Goal: Transaction & Acquisition: Purchase product/service

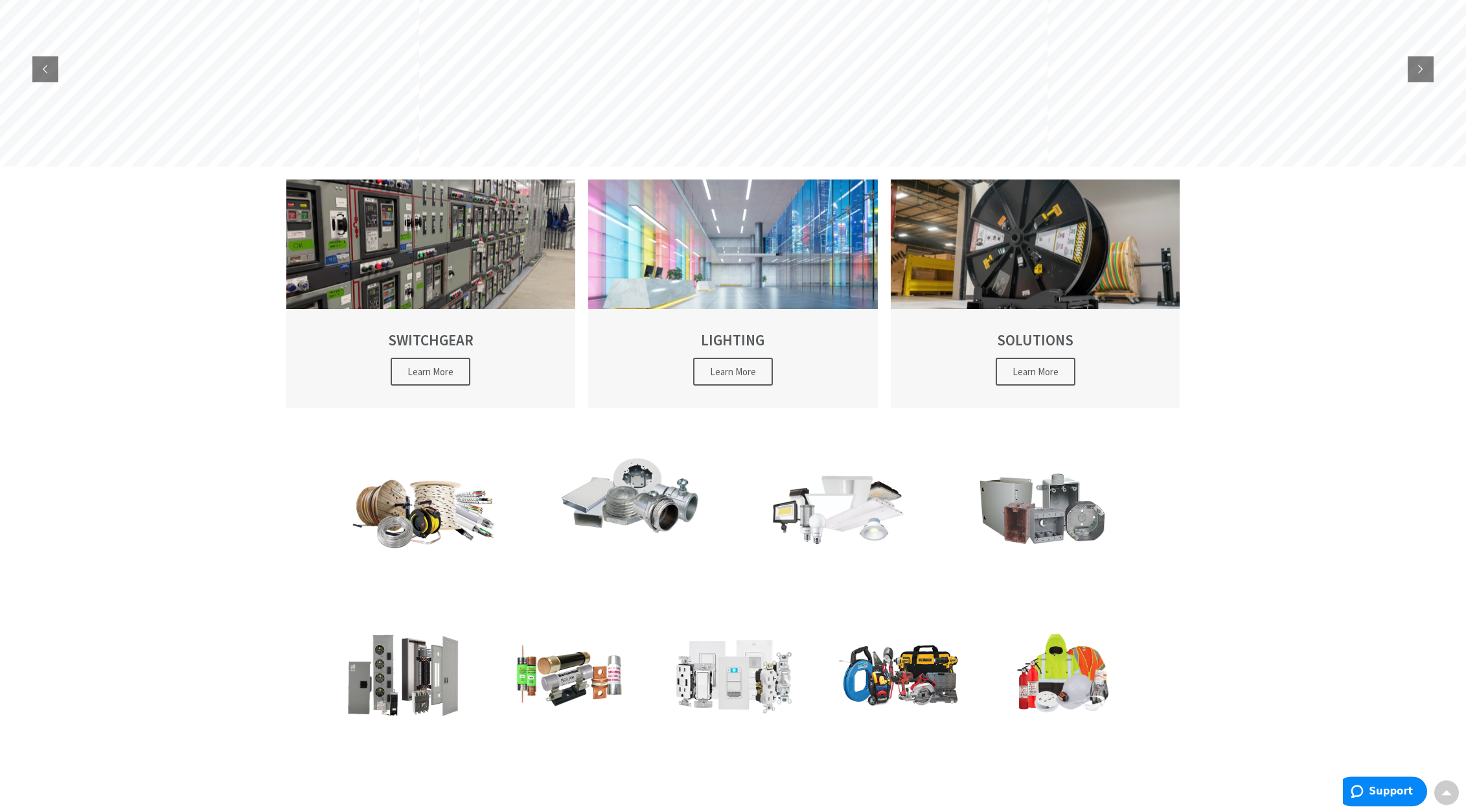
scroll to position [156, 0]
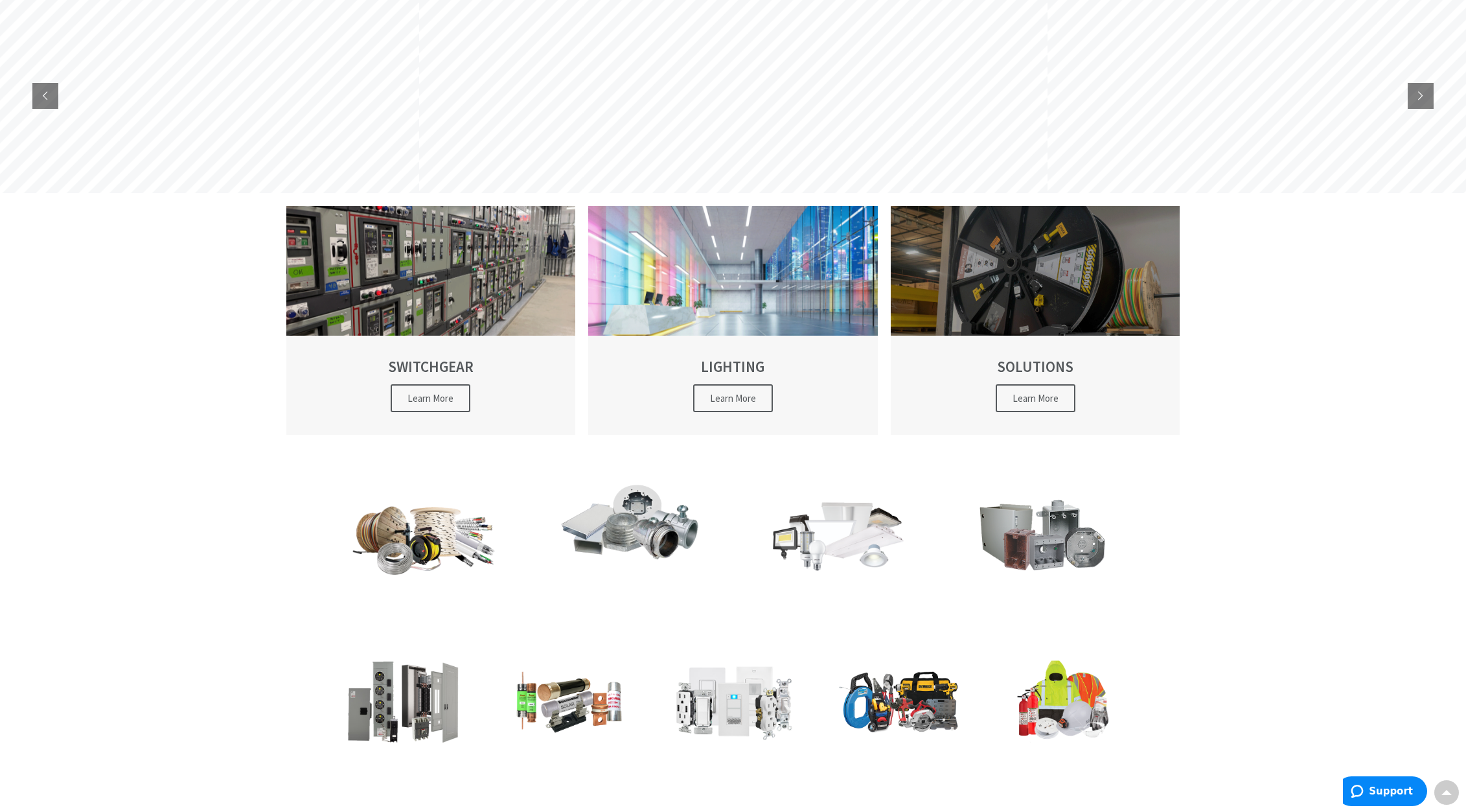
click at [1035, 367] on h2 "SOLUTIONS" at bounding box center [1035, 367] width 244 height 16
click at [1033, 306] on div at bounding box center [1035, 271] width 290 height 130
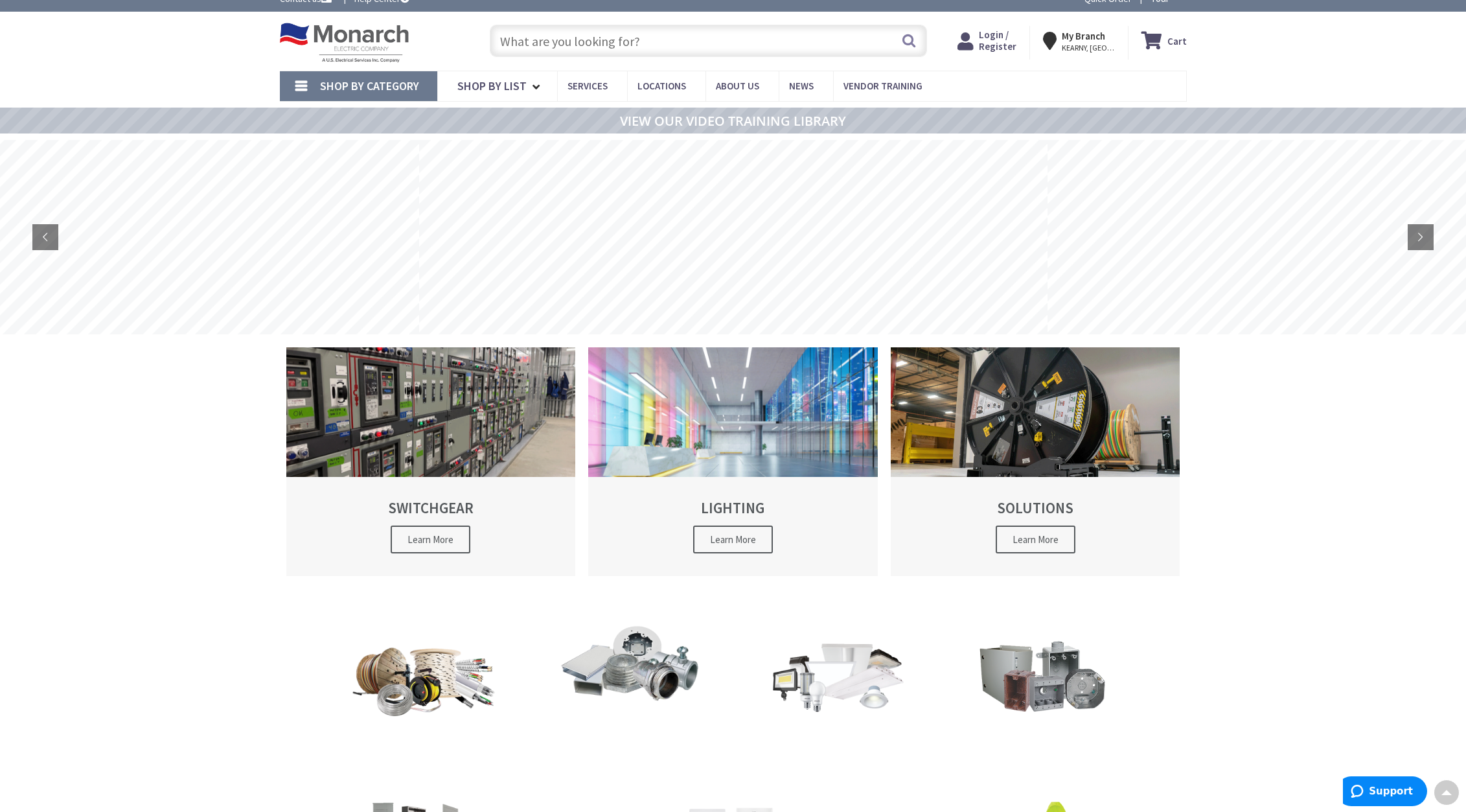
scroll to position [0, 0]
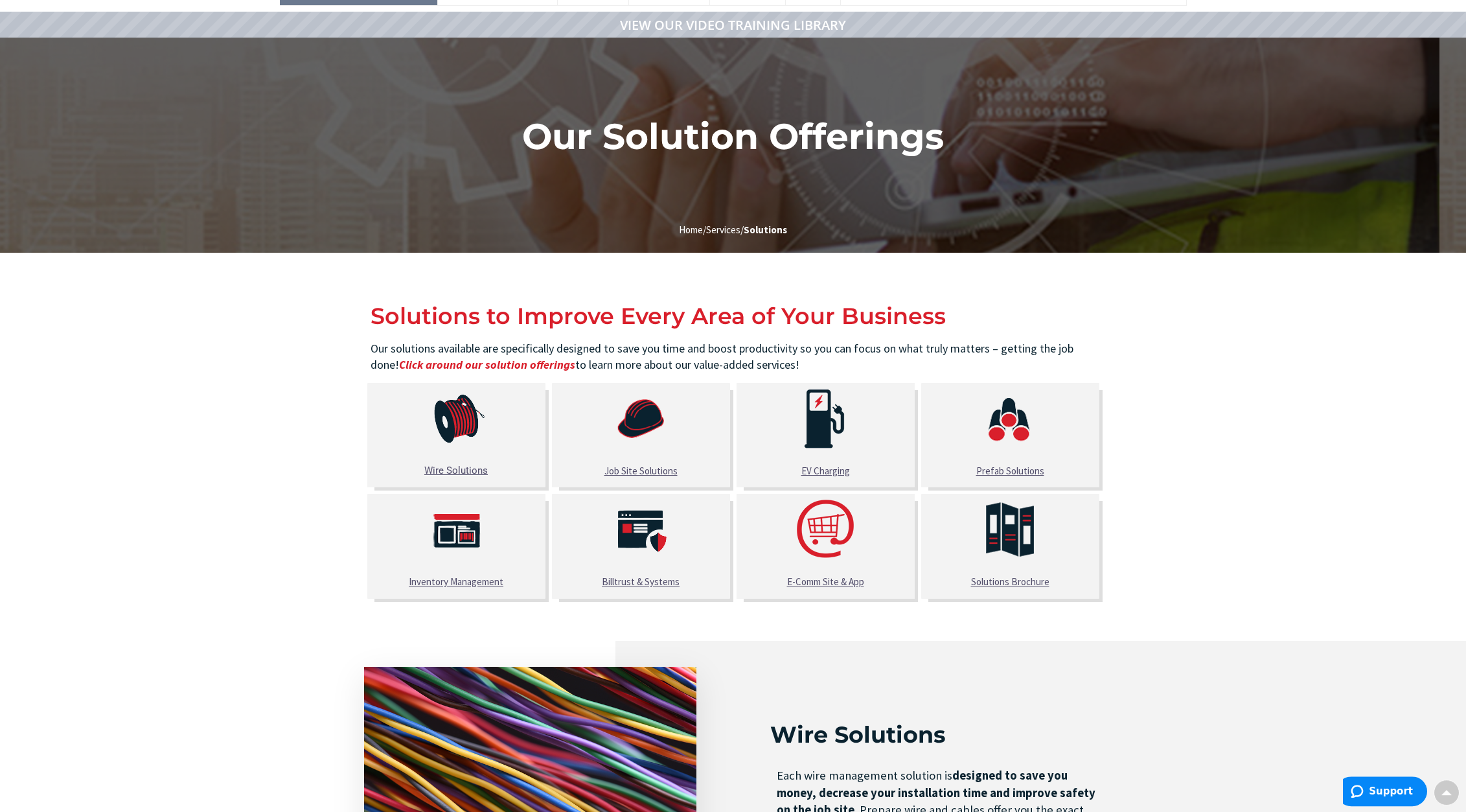
scroll to position [66, 0]
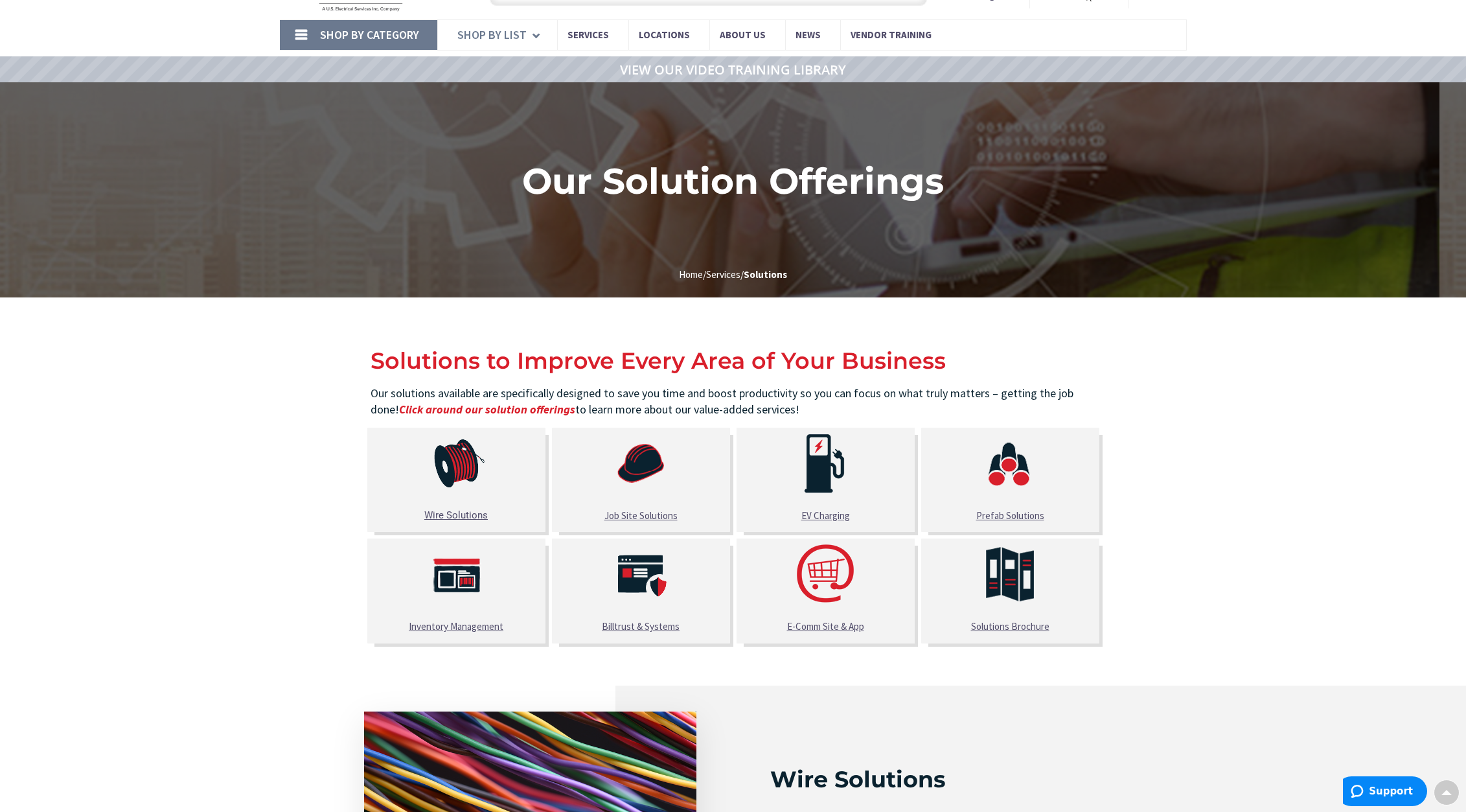
click at [528, 38] on link "Shop By List" at bounding box center [497, 35] width 120 height 30
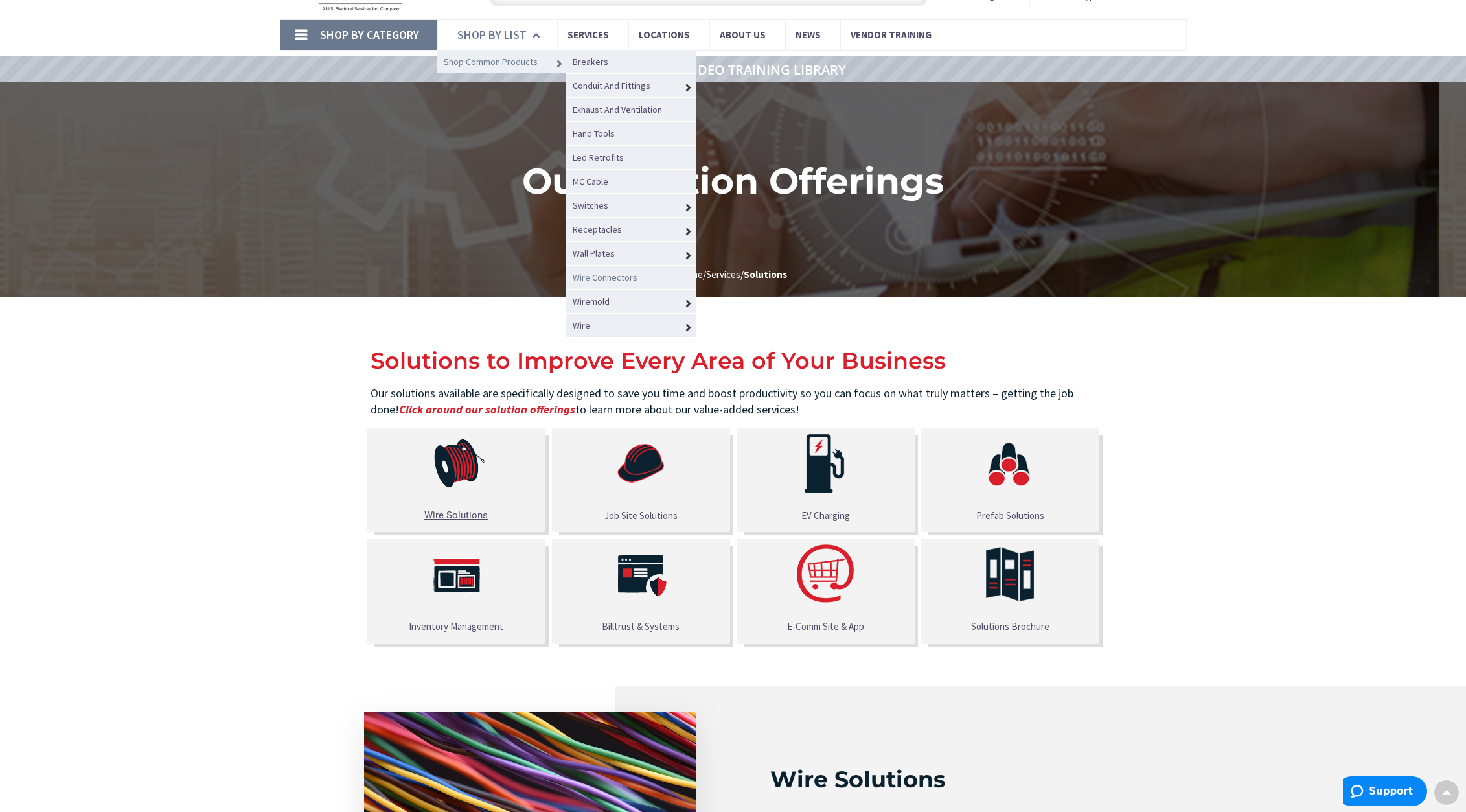
click at [615, 275] on span "Wire Connectors" at bounding box center [605, 277] width 65 height 12
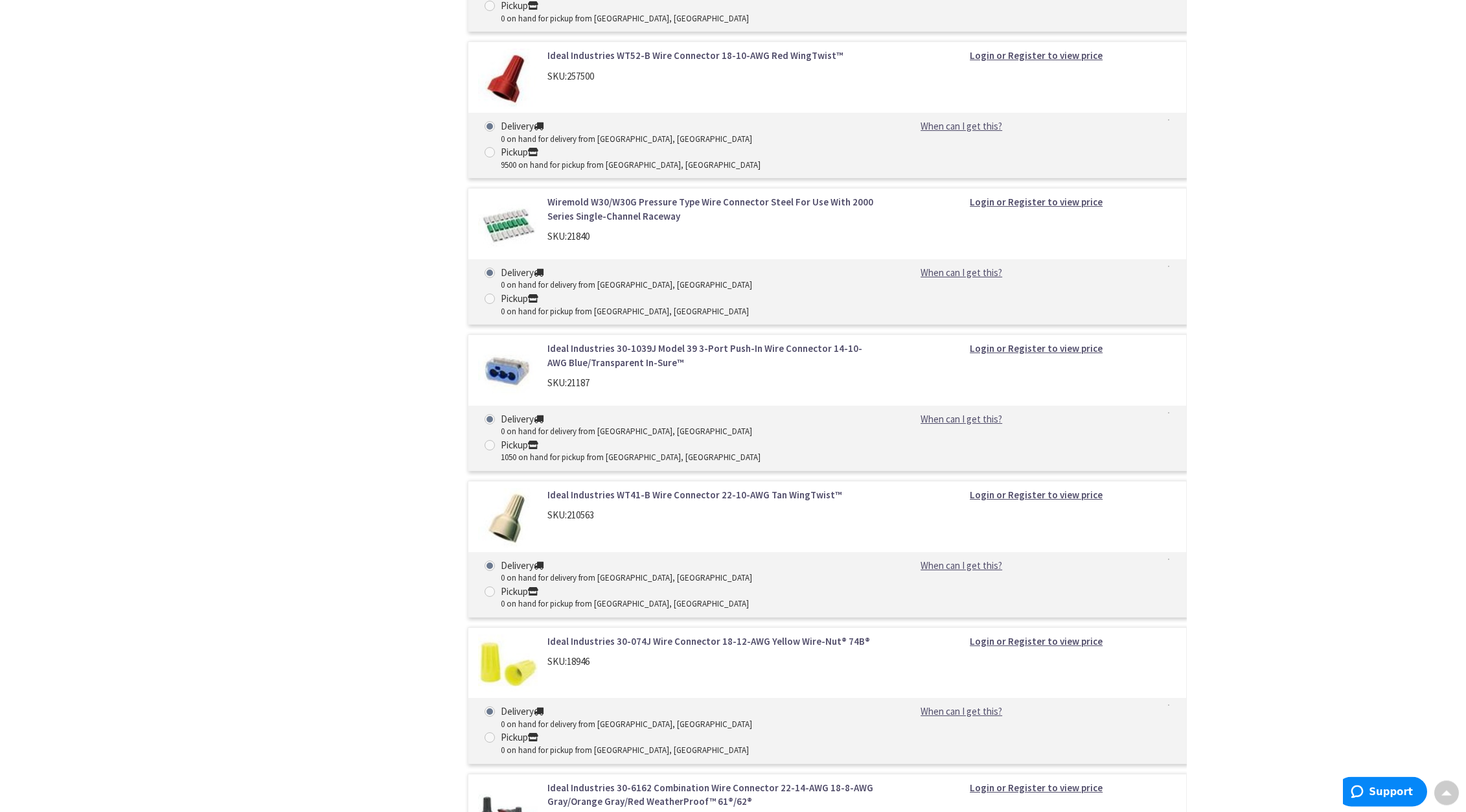
scroll to position [11256, 0]
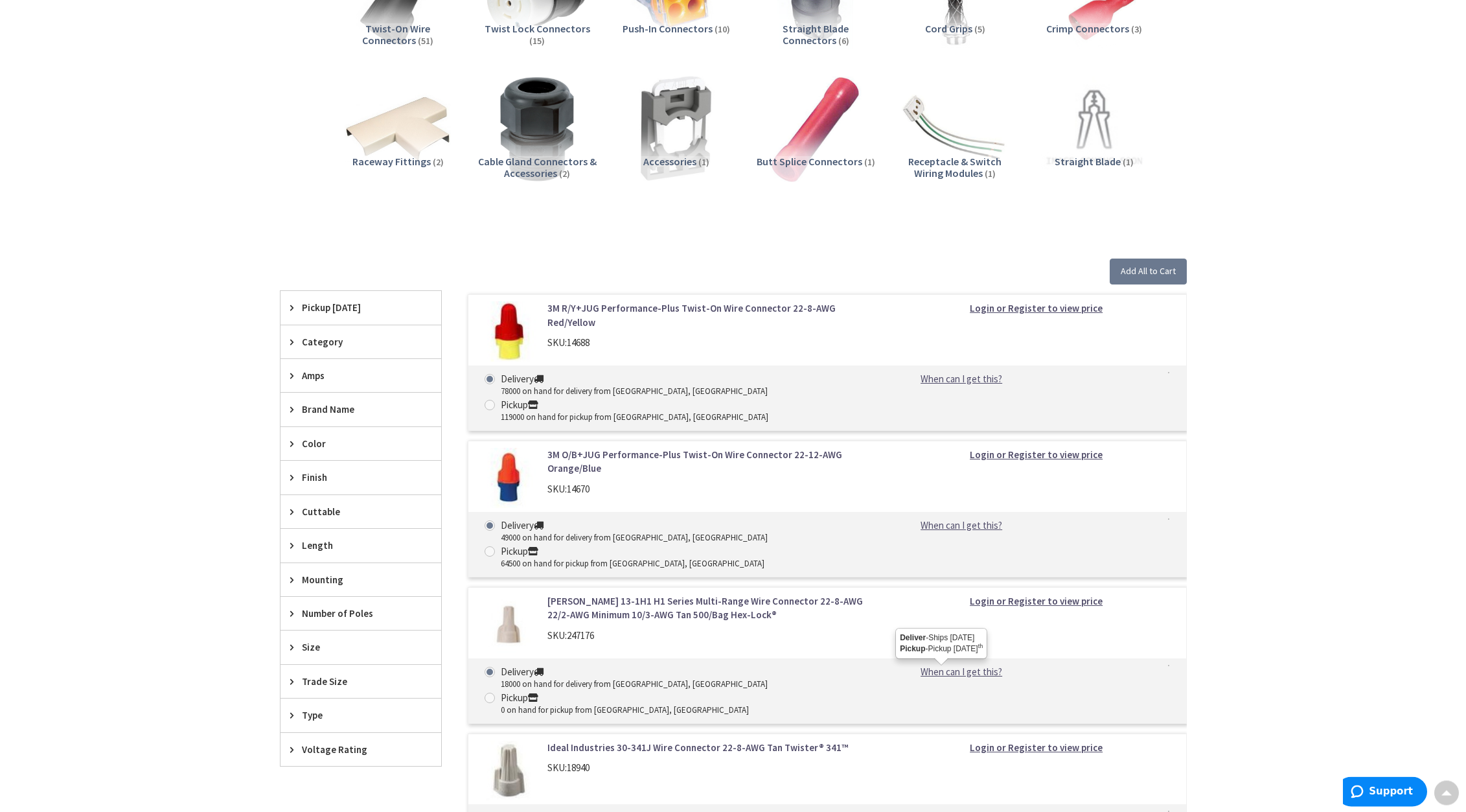
scroll to position [331, 0]
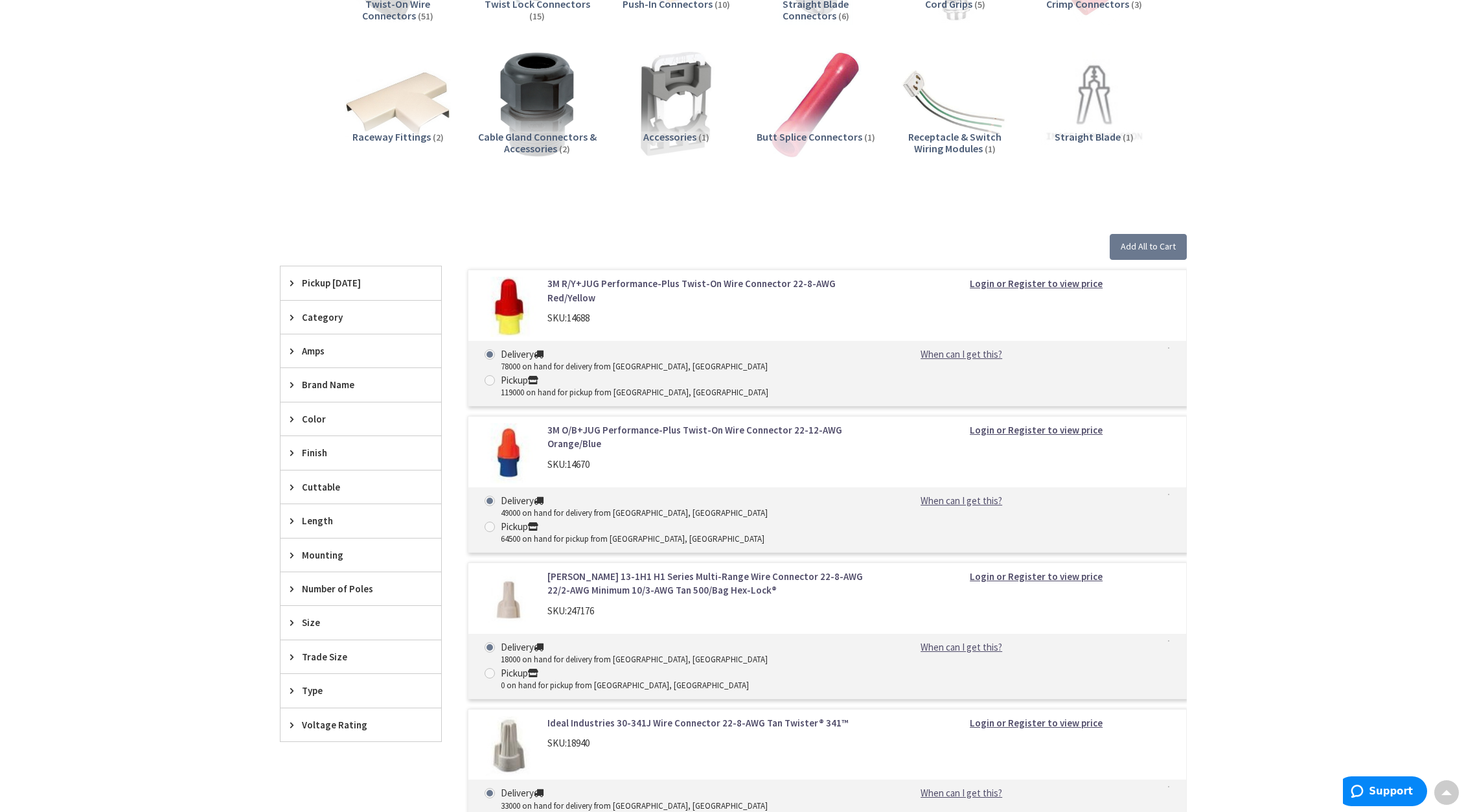
click at [291, 691] on div "Type" at bounding box center [361, 691] width 161 height 33
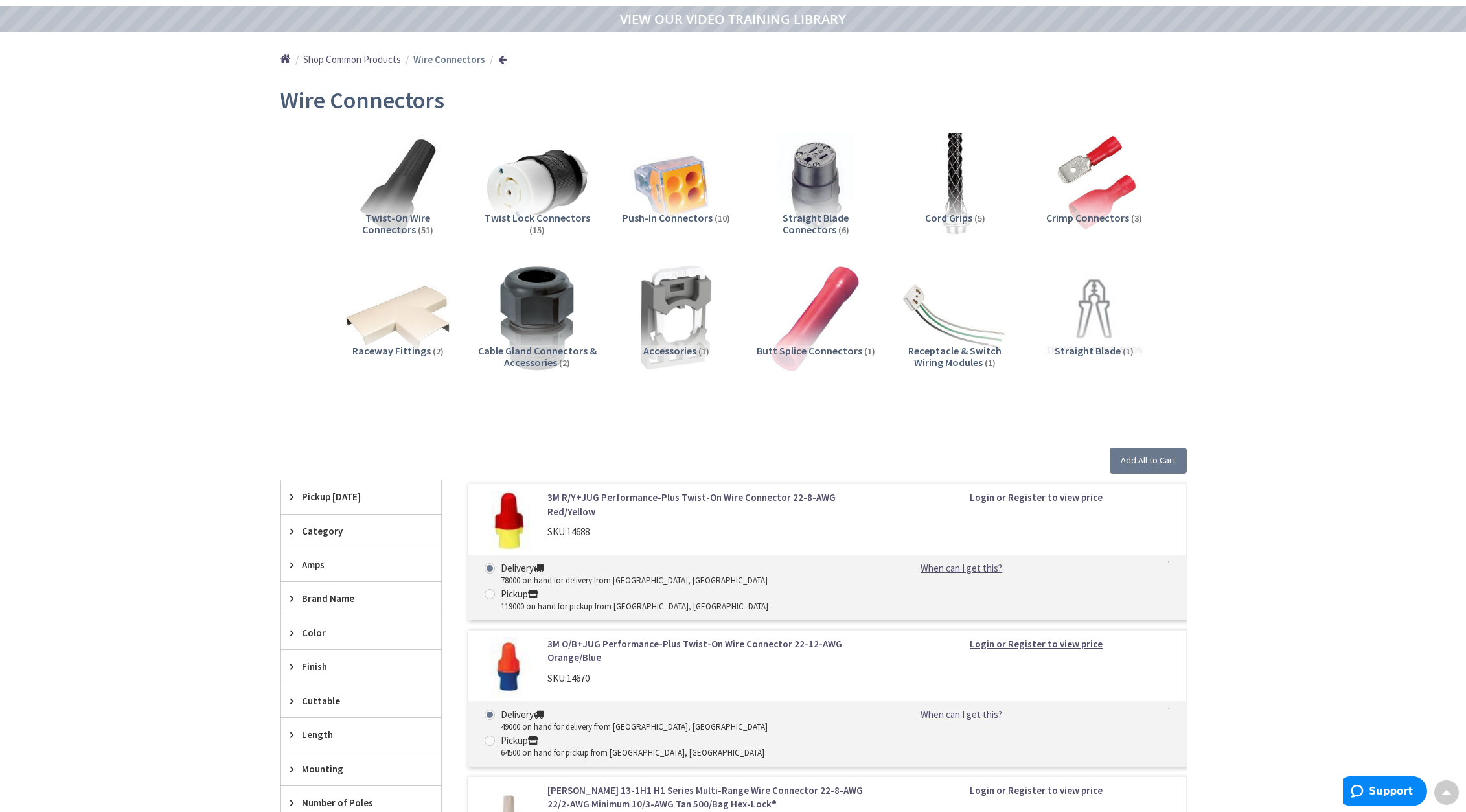
scroll to position [66, 0]
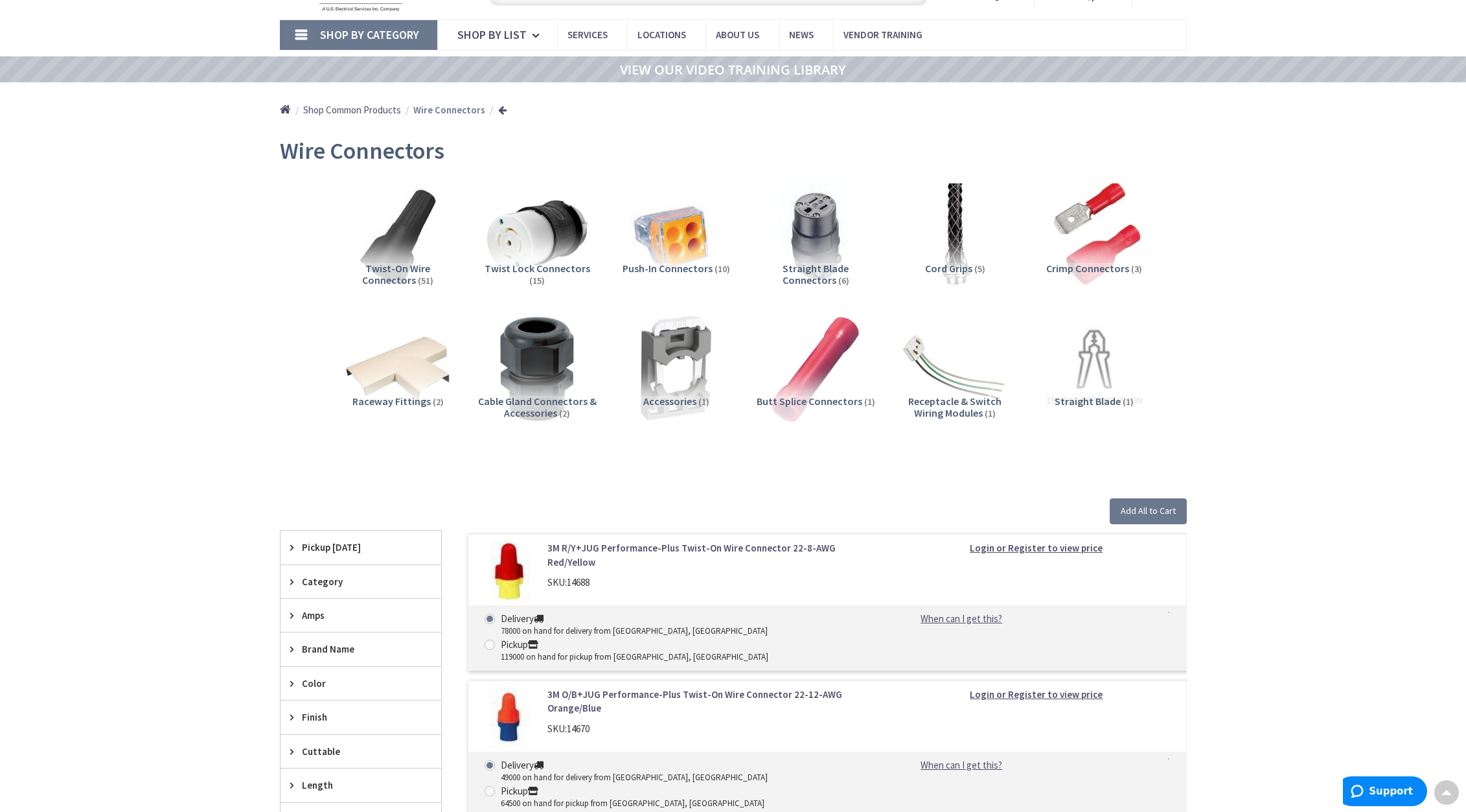
click at [1108, 250] on img at bounding box center [1094, 235] width 117 height 117
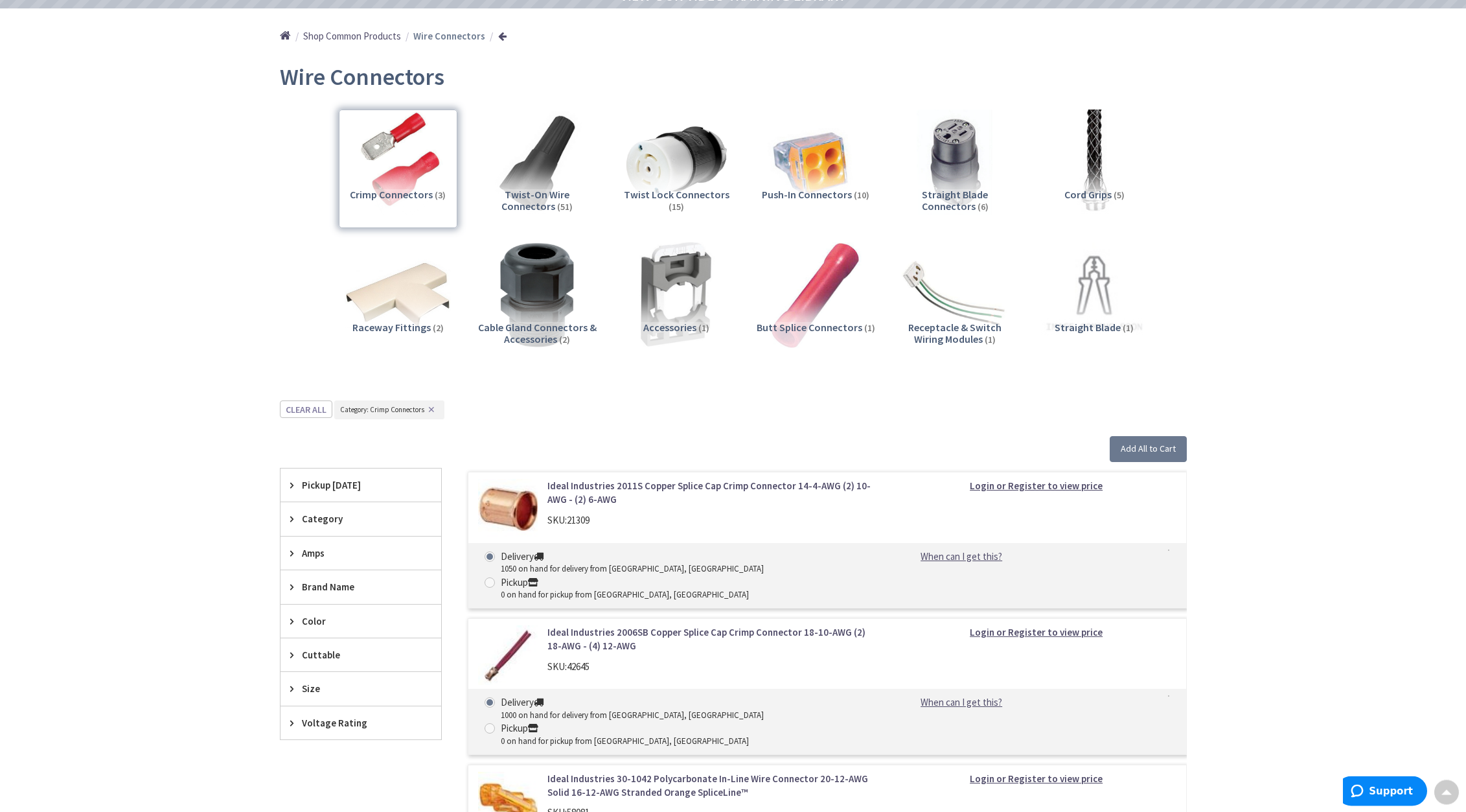
scroll to position [95, 0]
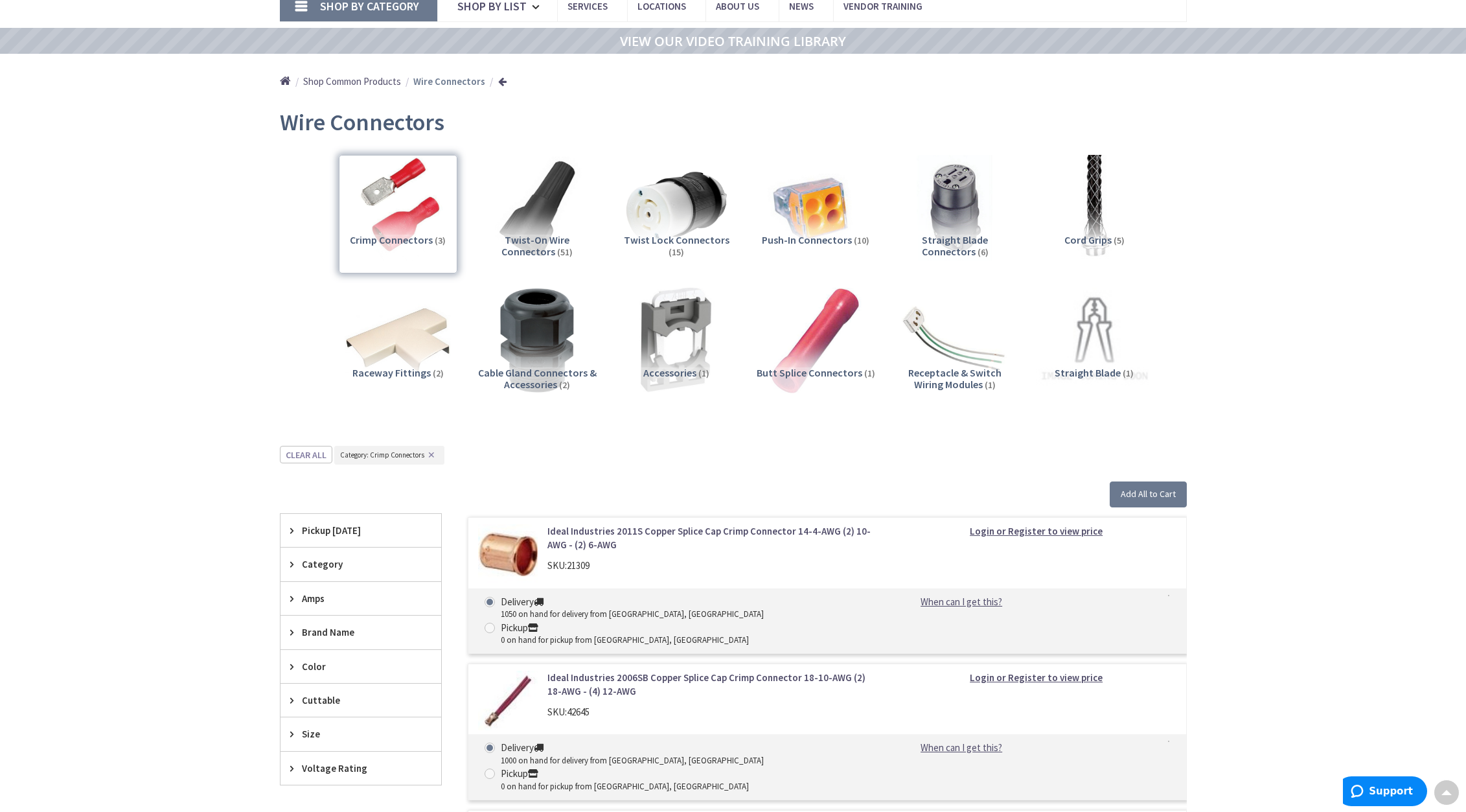
click at [1086, 352] on img at bounding box center [1094, 340] width 117 height 117
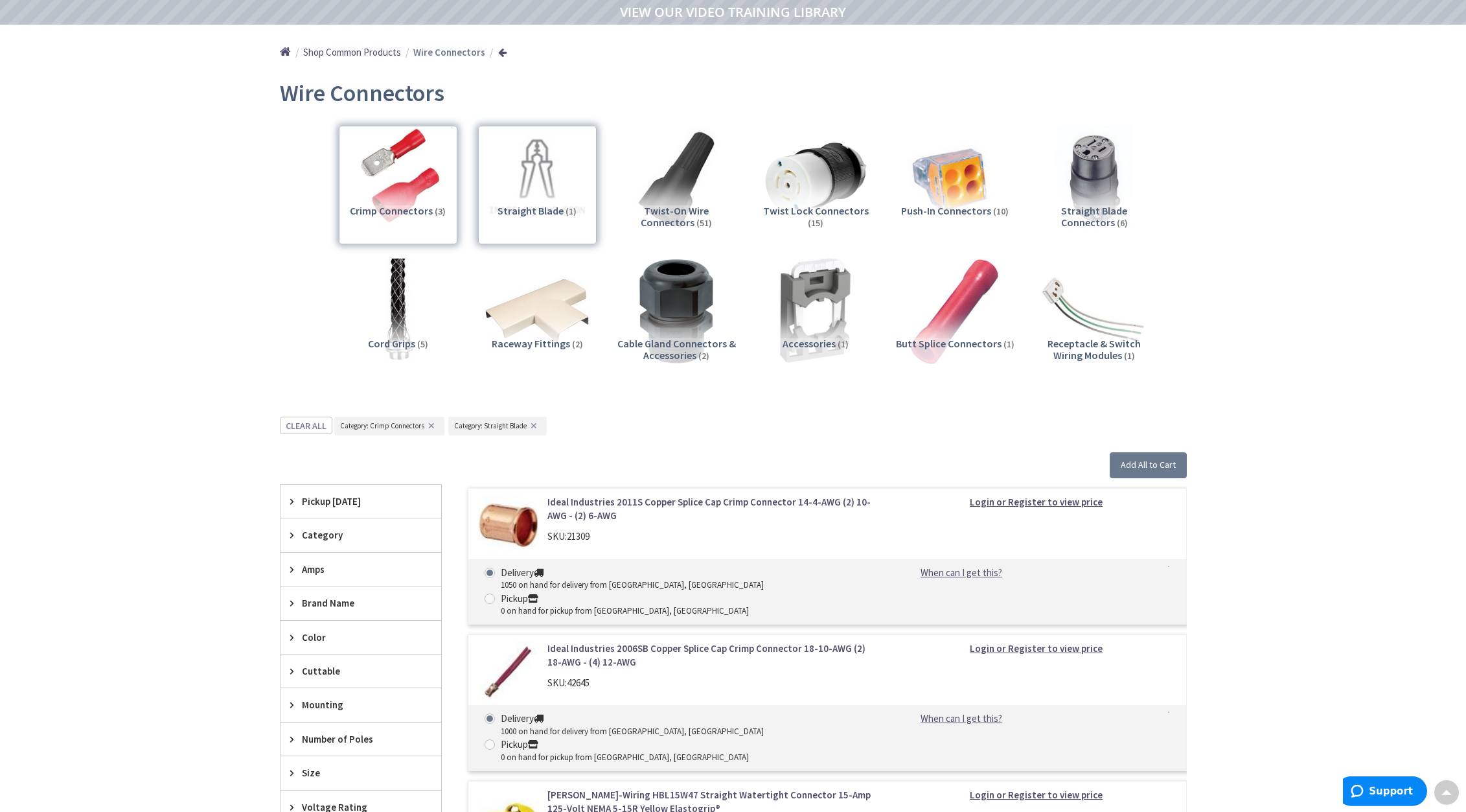
scroll to position [77, 0]
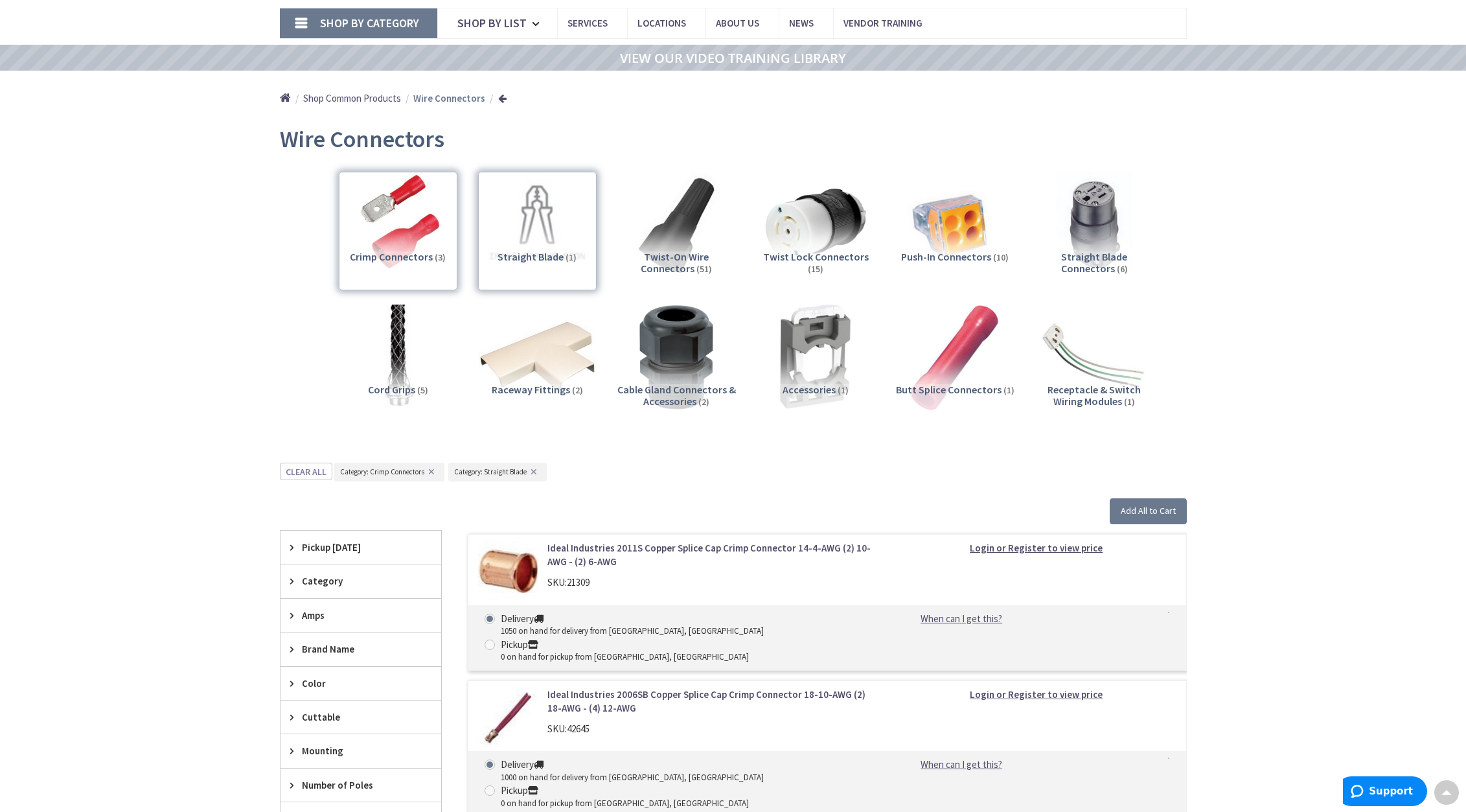
click at [562, 375] on img at bounding box center [536, 356] width 117 height 117
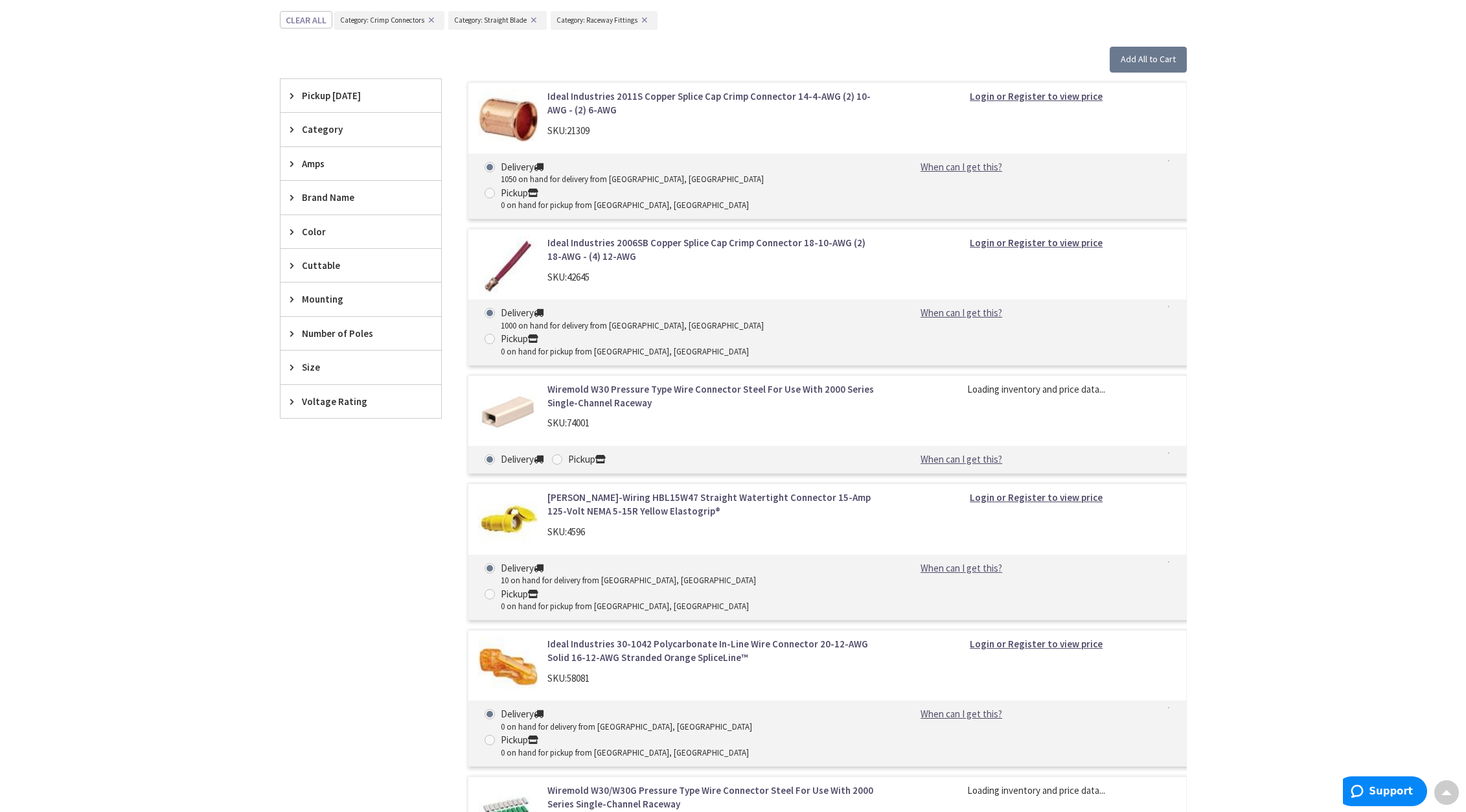
scroll to position [540, 0]
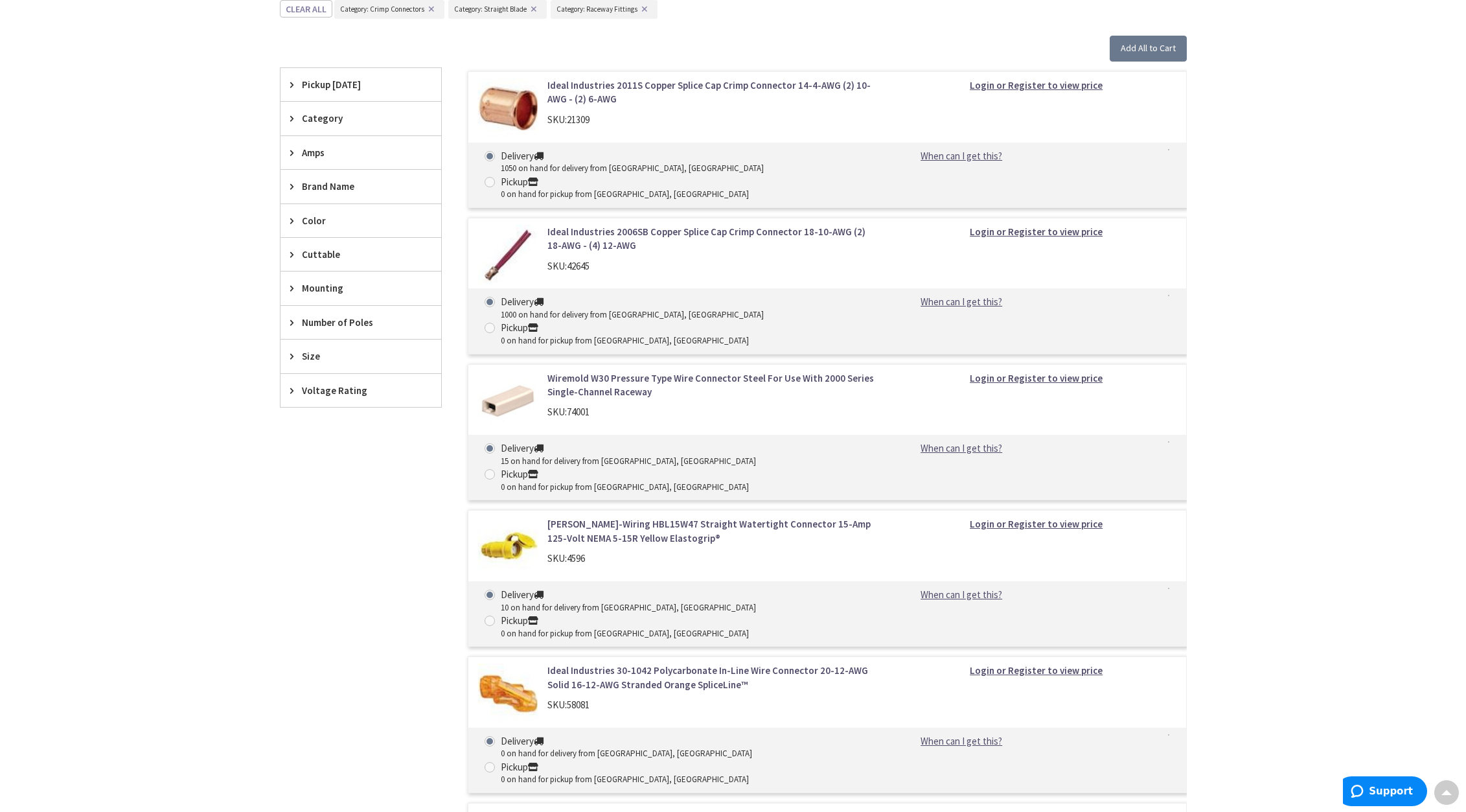
click at [511, 664] on img at bounding box center [508, 694] width 60 height 60
click at [509, 664] on img at bounding box center [508, 694] width 60 height 60
